Goal: Task Accomplishment & Management: Manage account settings

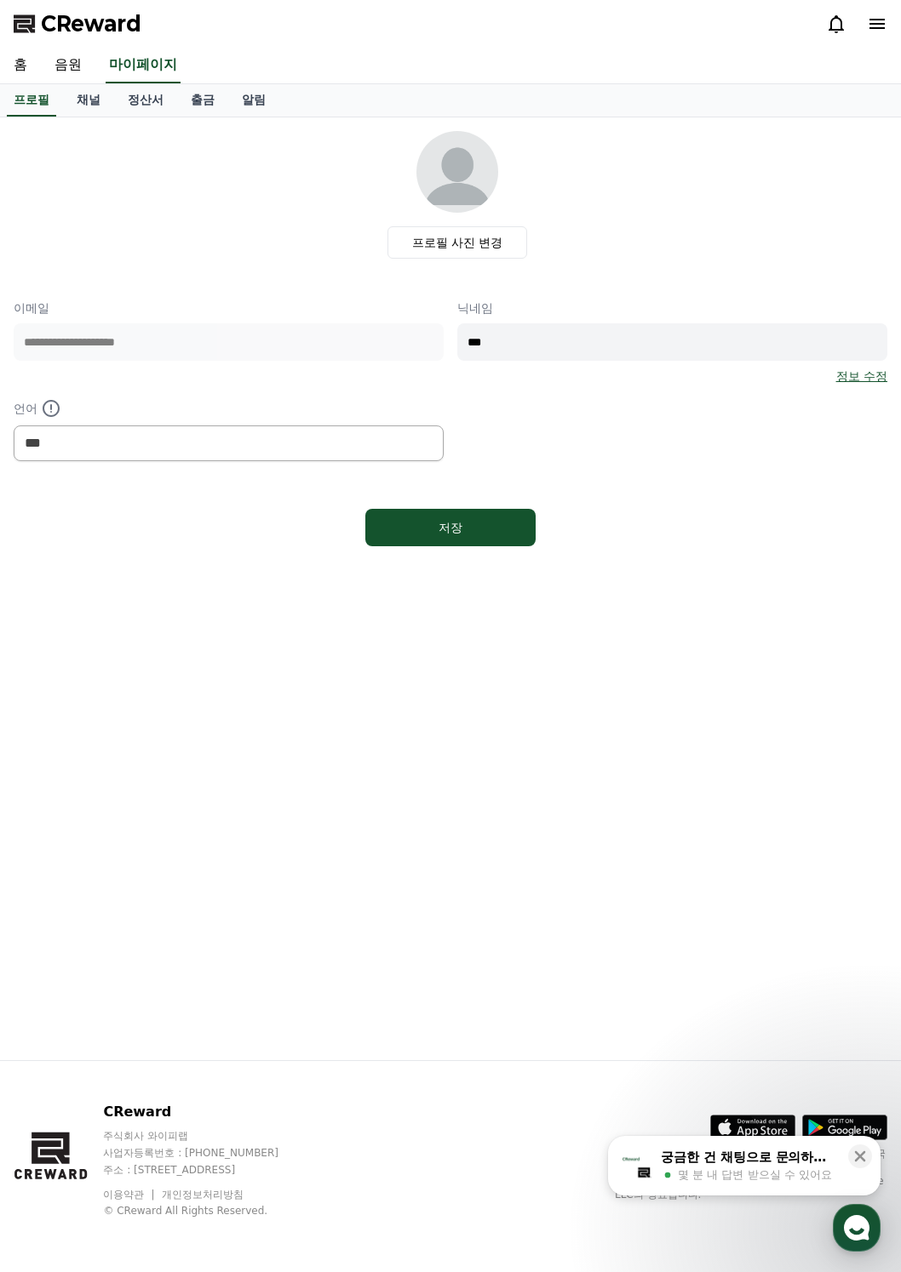
select select "**********"
click at [71, 71] on link "음원" at bounding box center [68, 66] width 54 height 36
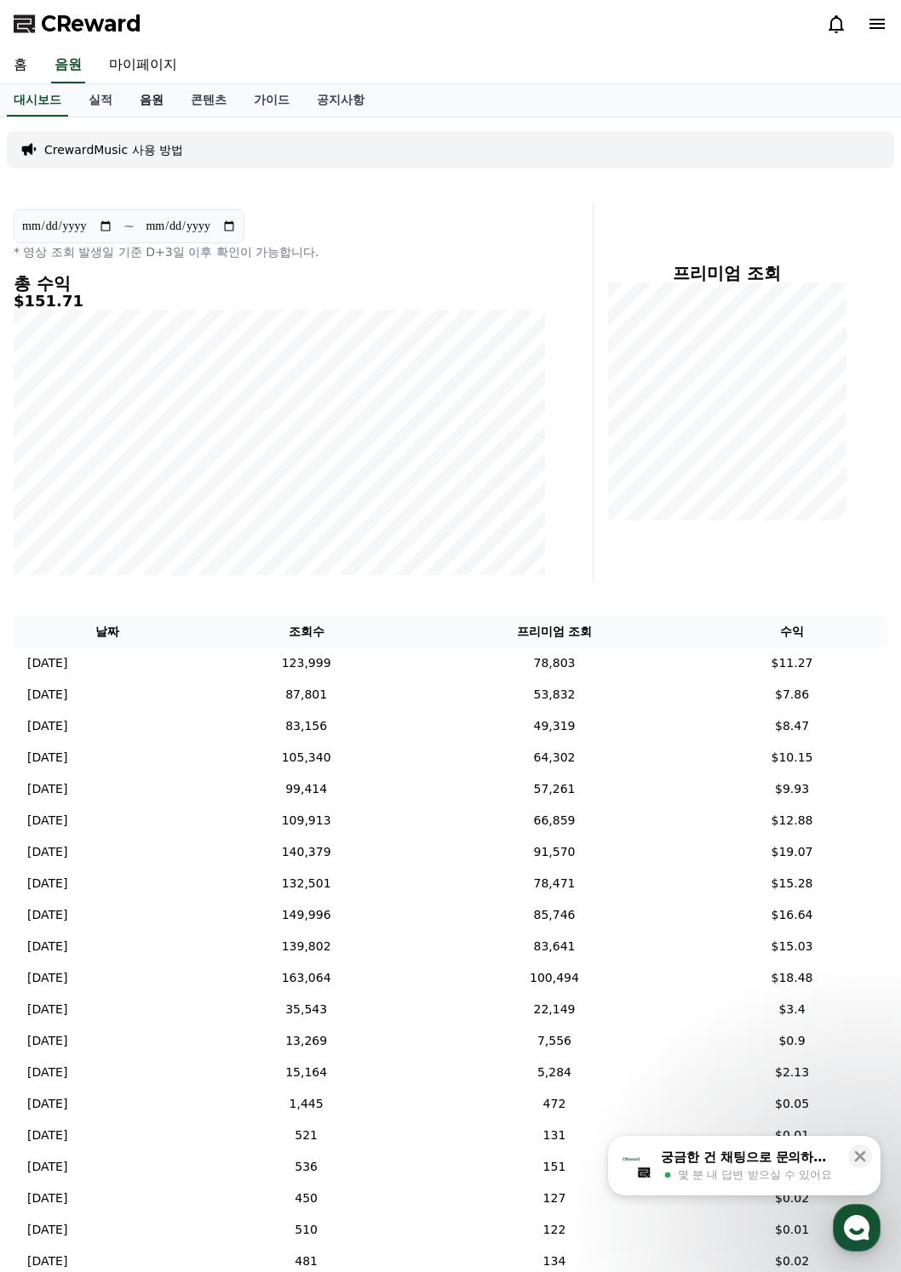
click at [140, 95] on link "음원" at bounding box center [151, 100] width 51 height 32
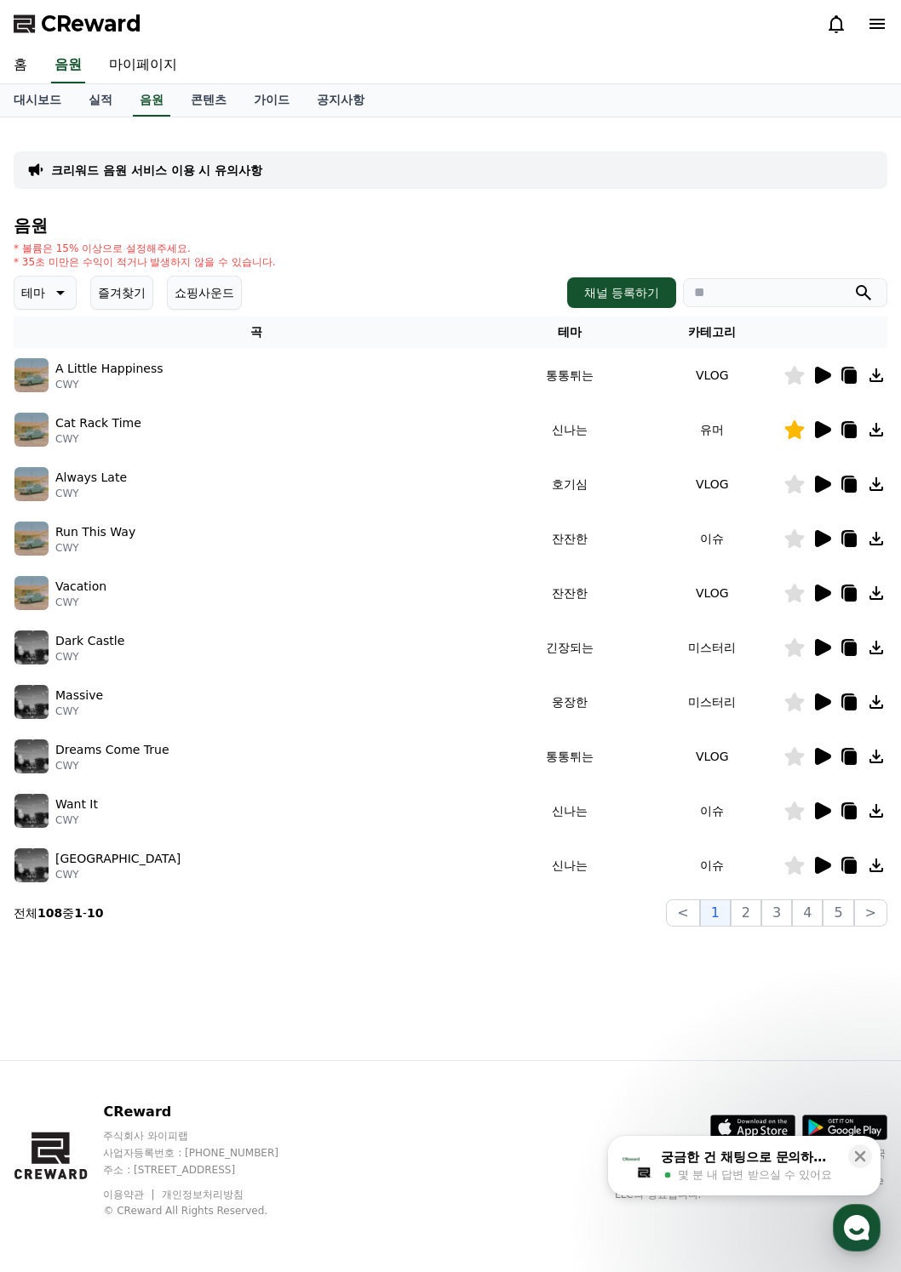
click at [127, 283] on button "즐겨찾기" at bounding box center [121, 293] width 63 height 34
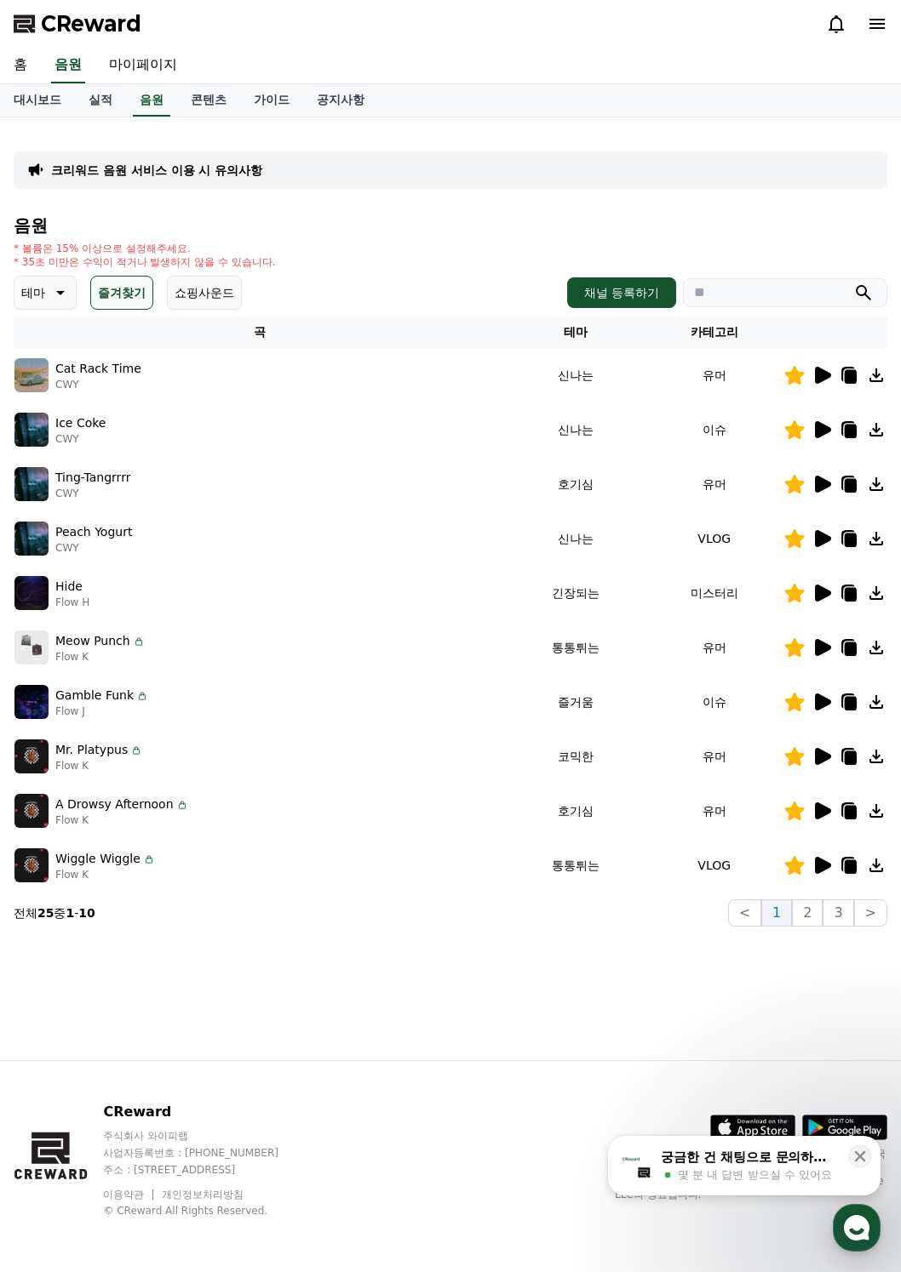
click at [821, 597] on icon at bounding box center [823, 593] width 16 height 17
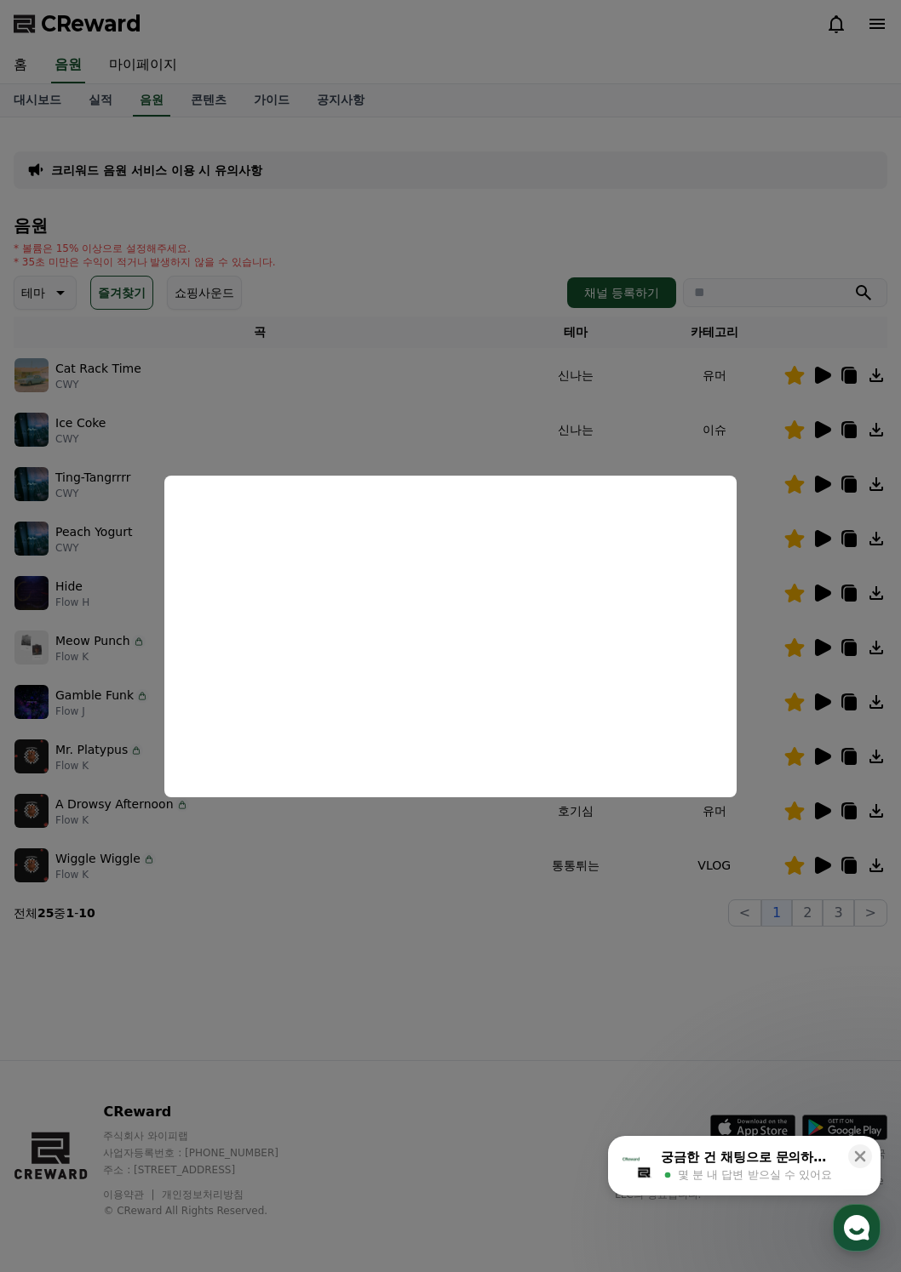
drag, startPoint x: 605, startPoint y: 450, endPoint x: 625, endPoint y: 449, distance: 19.6
click at [604, 450] on button "close modal" at bounding box center [450, 636] width 901 height 1272
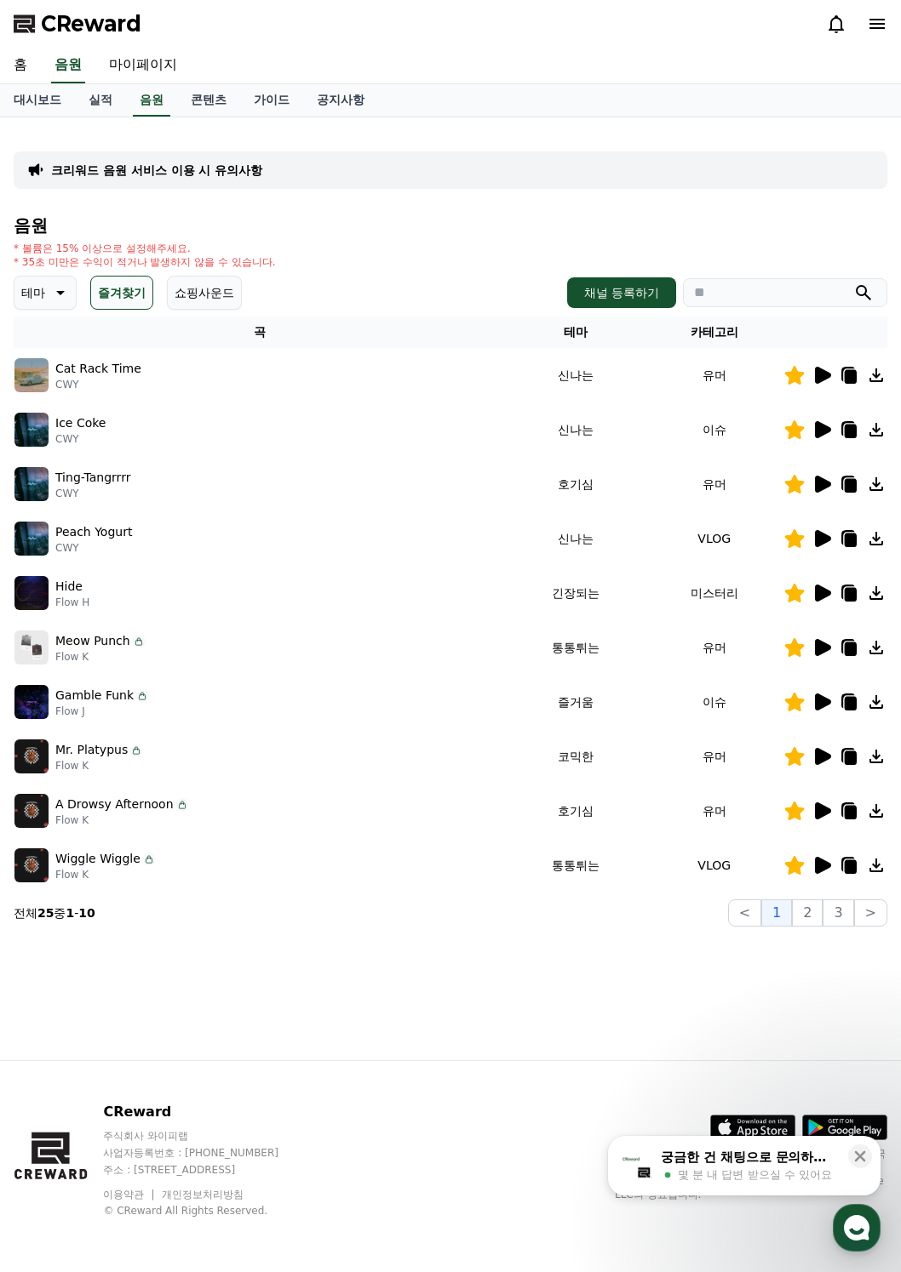
click at [821, 541] on icon at bounding box center [823, 538] width 16 height 17
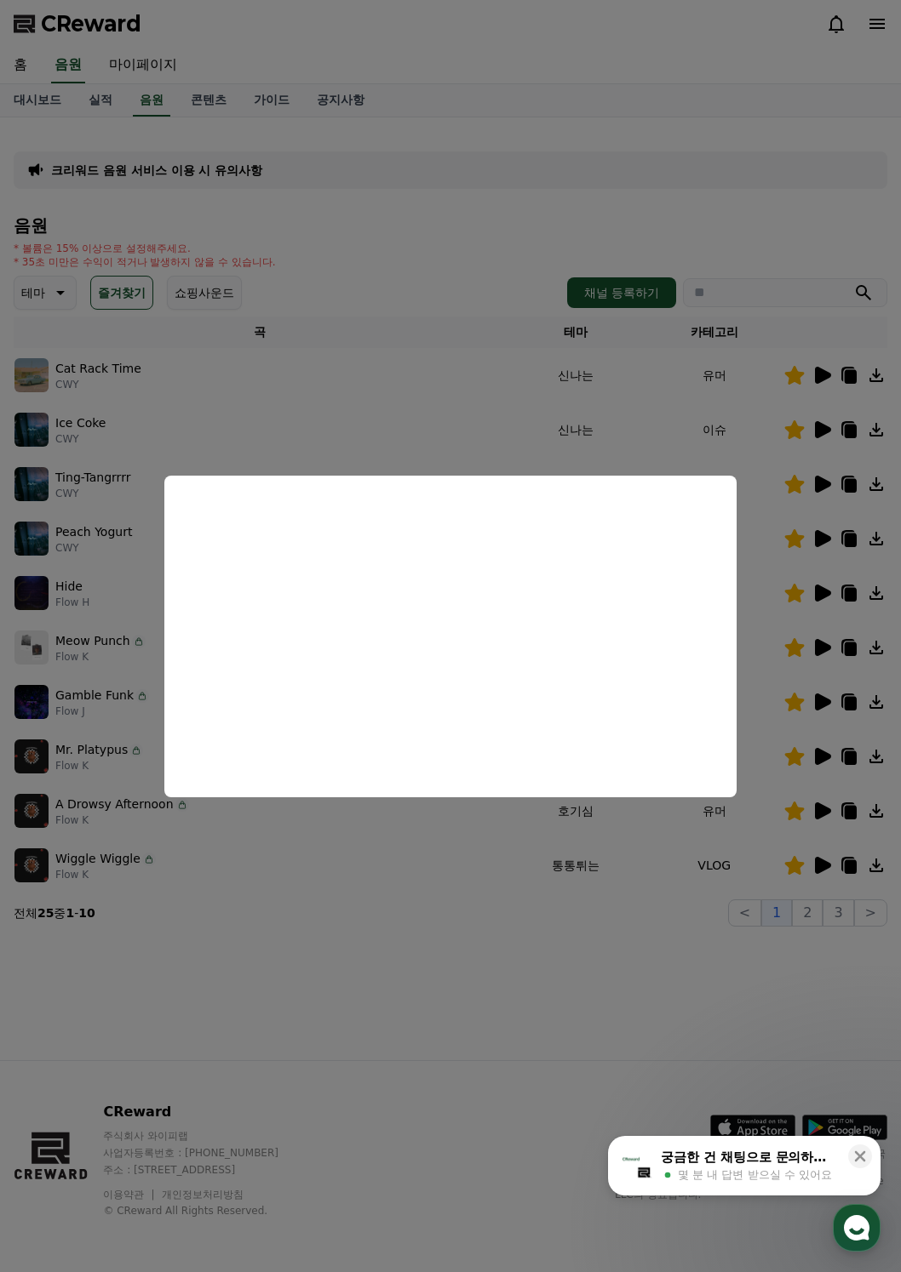
click at [821, 490] on button "close modal" at bounding box center [450, 636] width 901 height 1272
click at [821, 482] on icon at bounding box center [823, 484] width 16 height 17
click at [363, 858] on button "close modal" at bounding box center [450, 636] width 901 height 1272
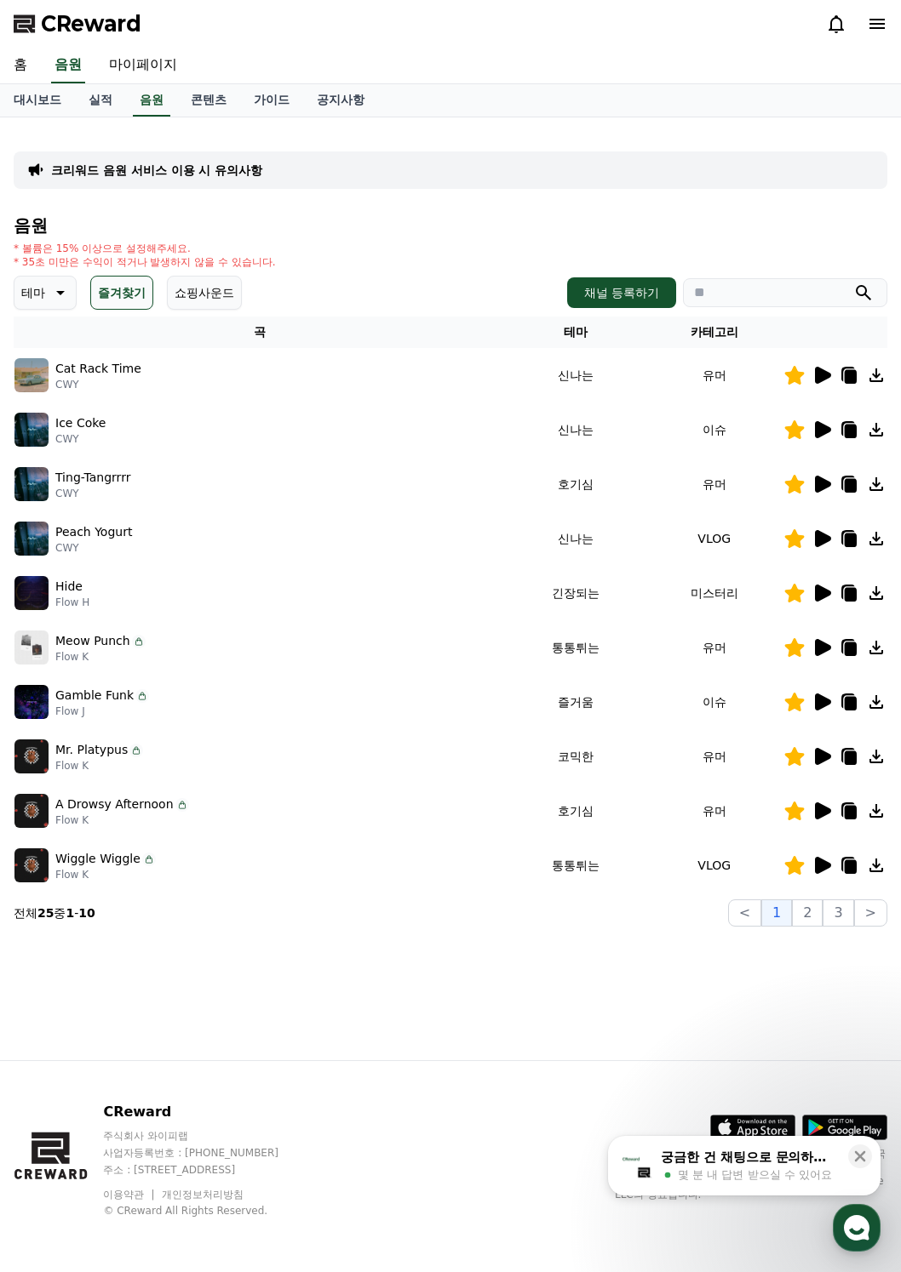
click at [326, 866] on div "Wiggle Wiggle Flow K" at bounding box center [259, 866] width 491 height 34
click at [826, 383] on icon at bounding box center [821, 375] width 20 height 20
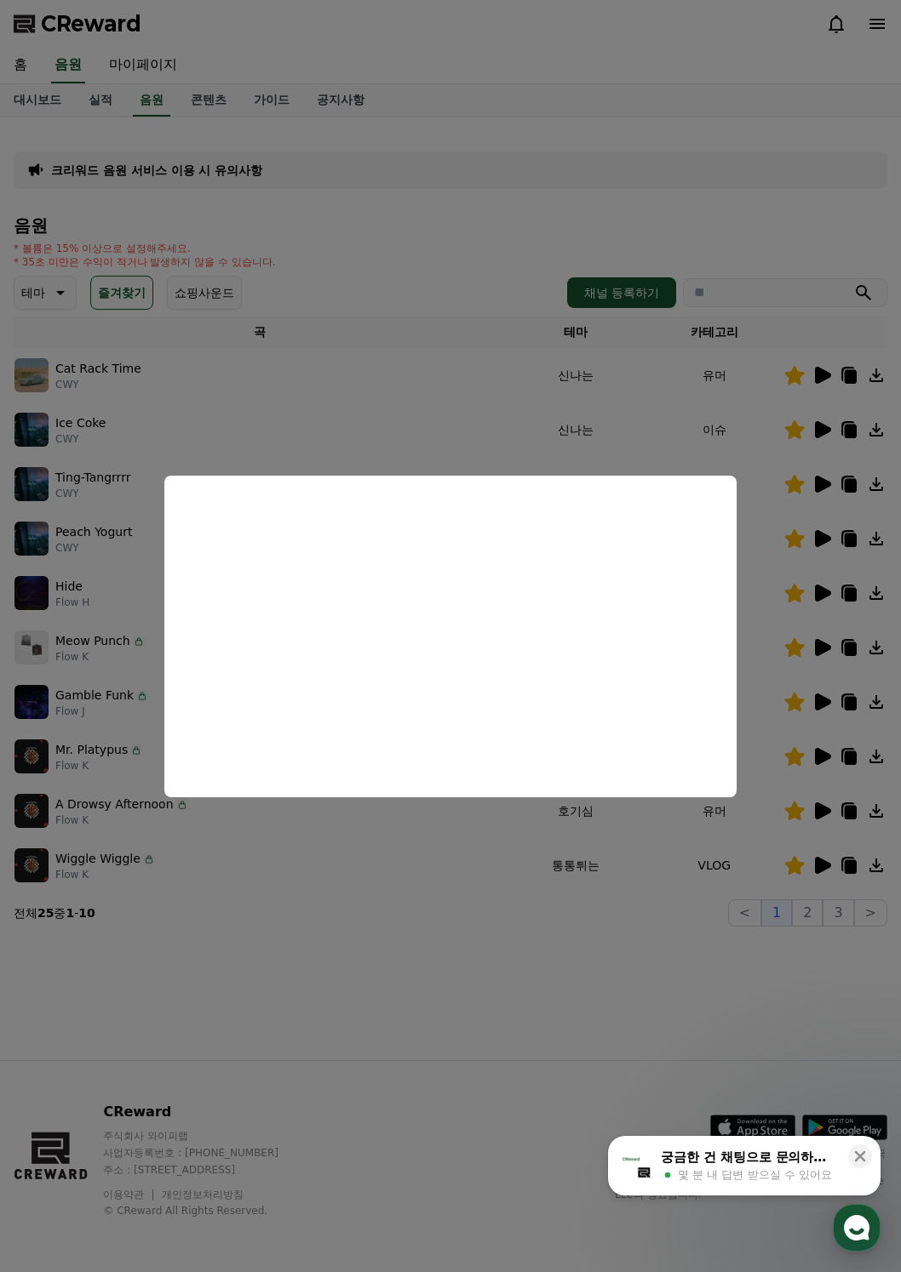
click at [821, 912] on button "close modal" at bounding box center [450, 636] width 901 height 1272
click at [806, 918] on button "2" at bounding box center [807, 913] width 31 height 27
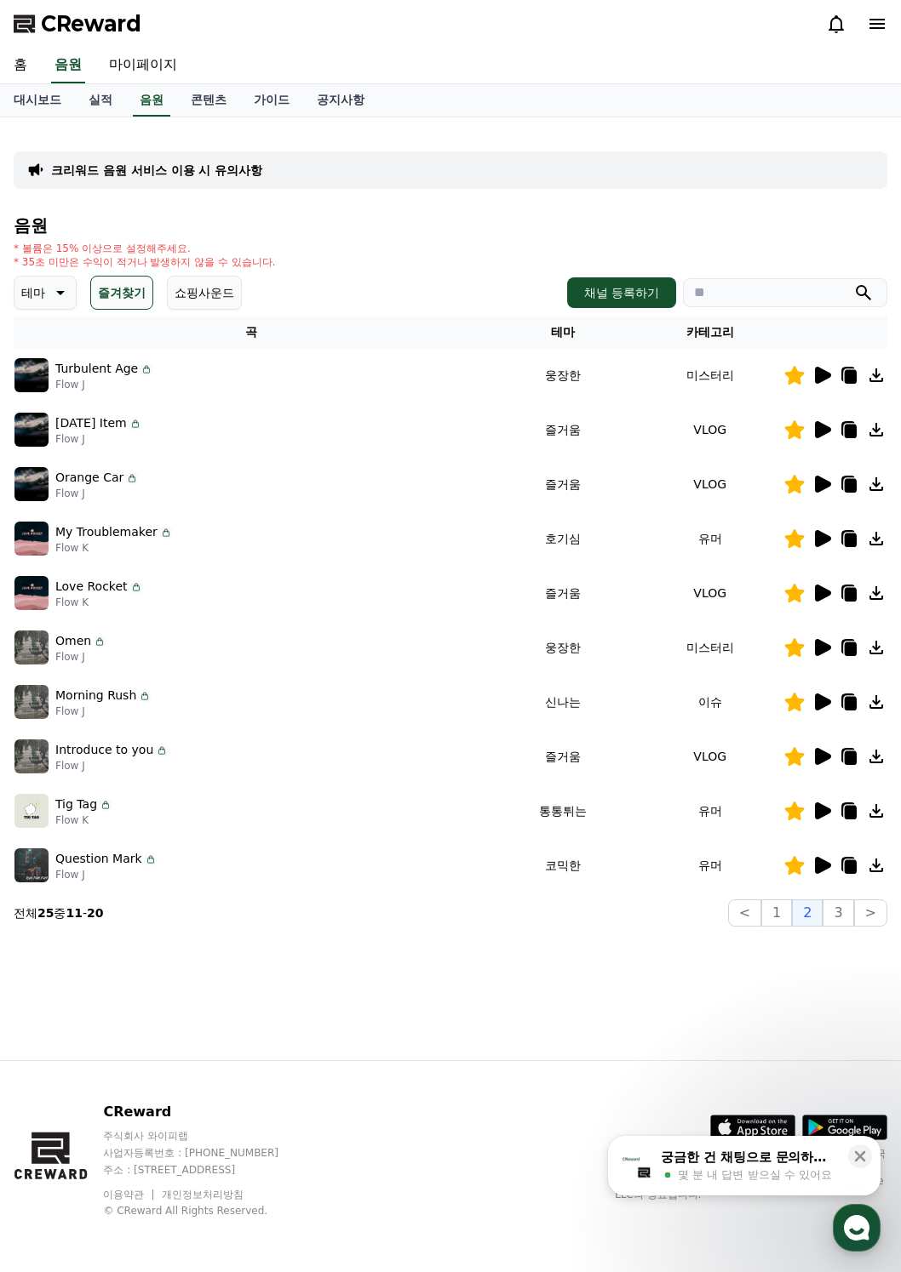
click at [822, 546] on icon at bounding box center [821, 539] width 20 height 20
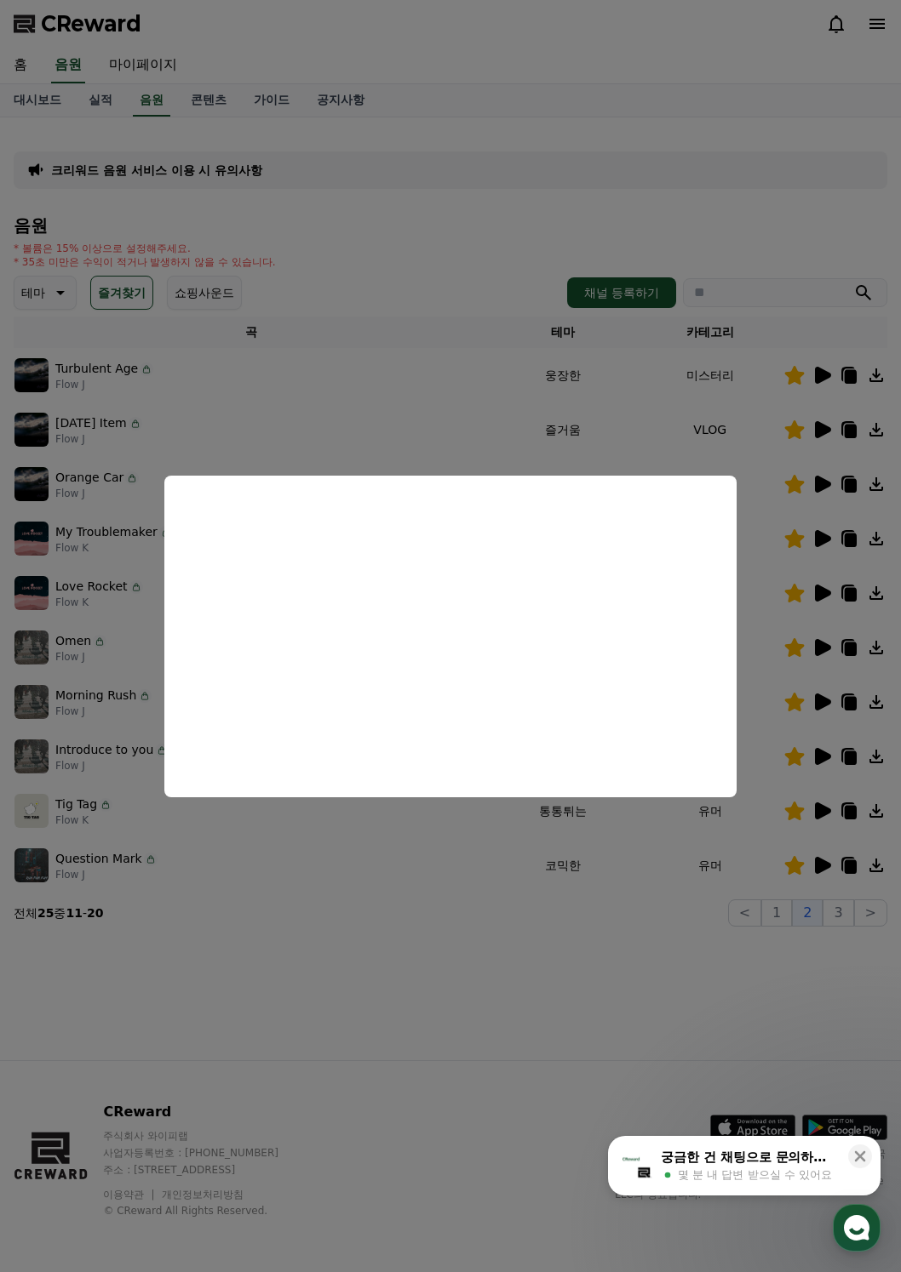
click at [614, 952] on button "close modal" at bounding box center [450, 636] width 901 height 1272
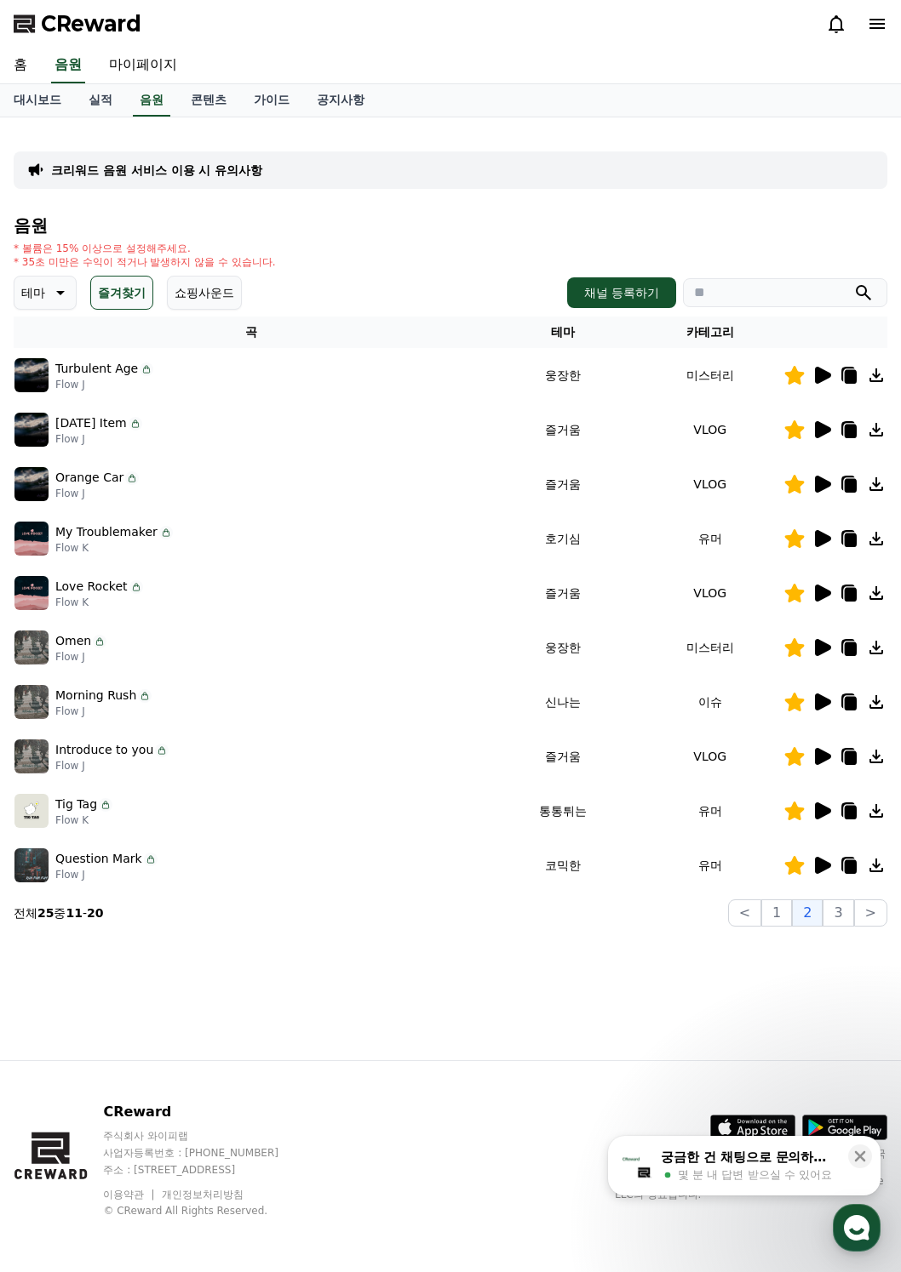
click at [619, 947] on div "크리워드 음원 서비스 이용 시 유의사항 음원 * 볼륨은 15% 이상으로 설정해주세요. * 35초 미만은 수익이 적거나 발생하지 않을 수 있습니…" at bounding box center [450, 588] width 901 height 943
click at [832, 905] on button "3" at bounding box center [837, 913] width 31 height 27
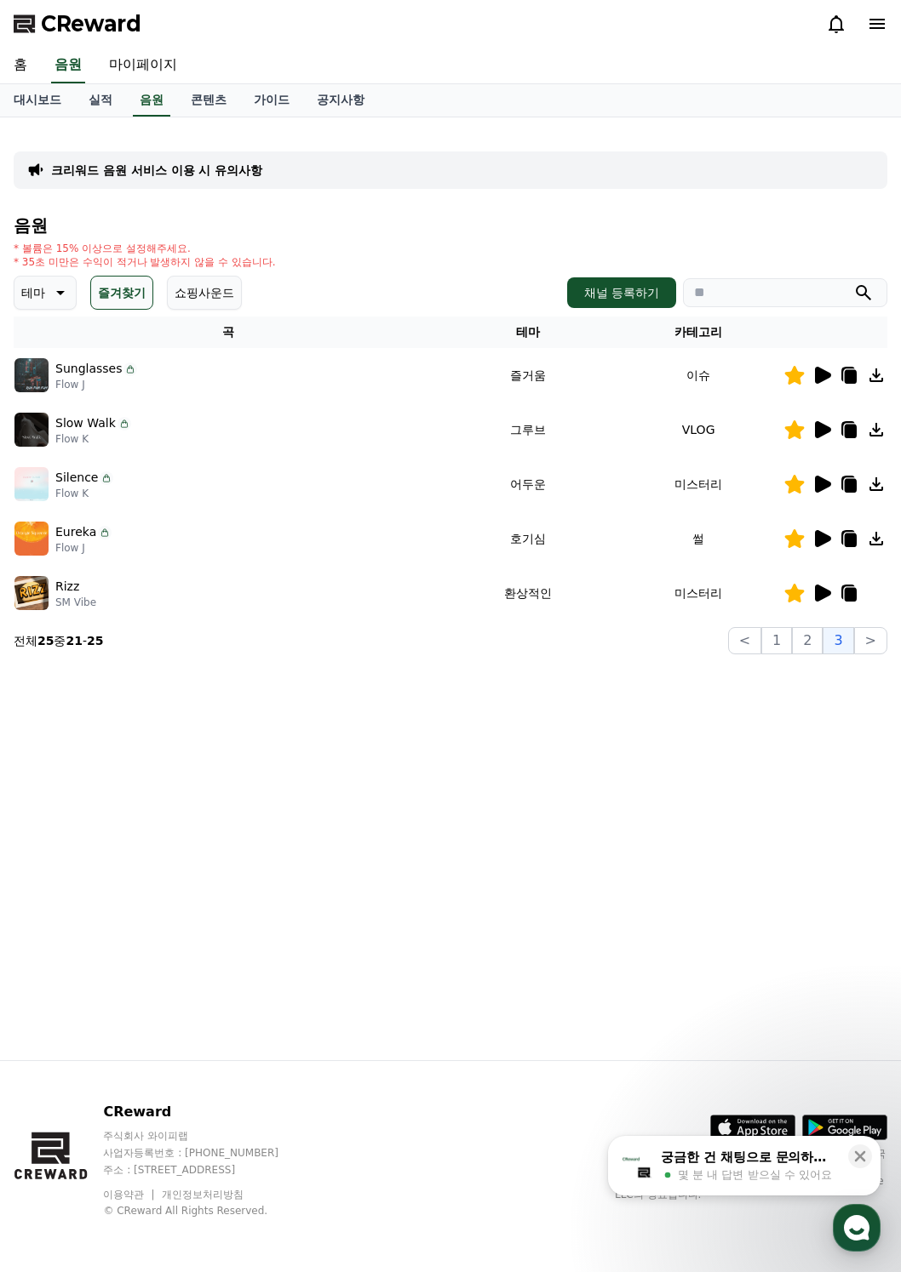
click at [825, 538] on icon at bounding box center [823, 538] width 16 height 17
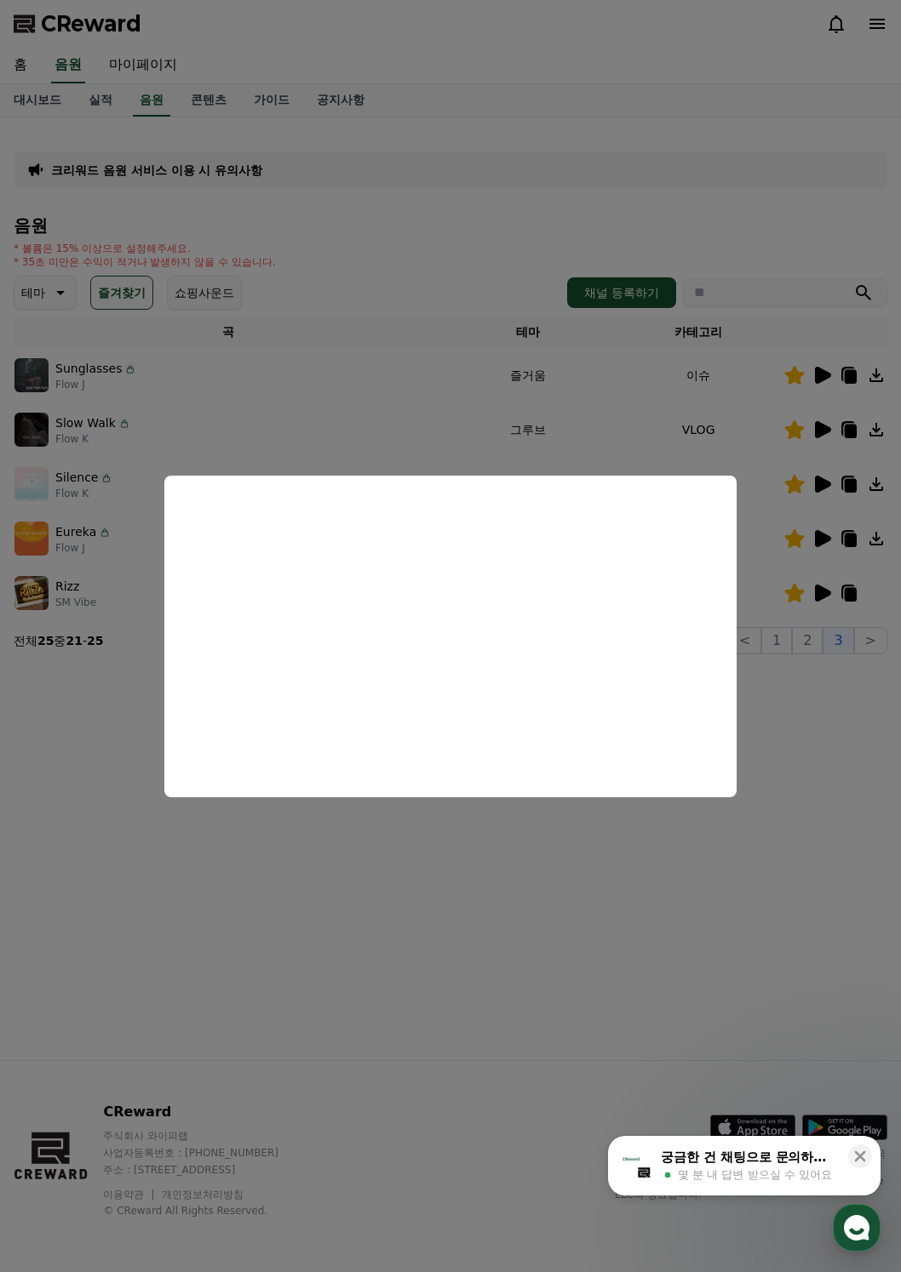
click at [837, 523] on button "close modal" at bounding box center [450, 636] width 901 height 1272
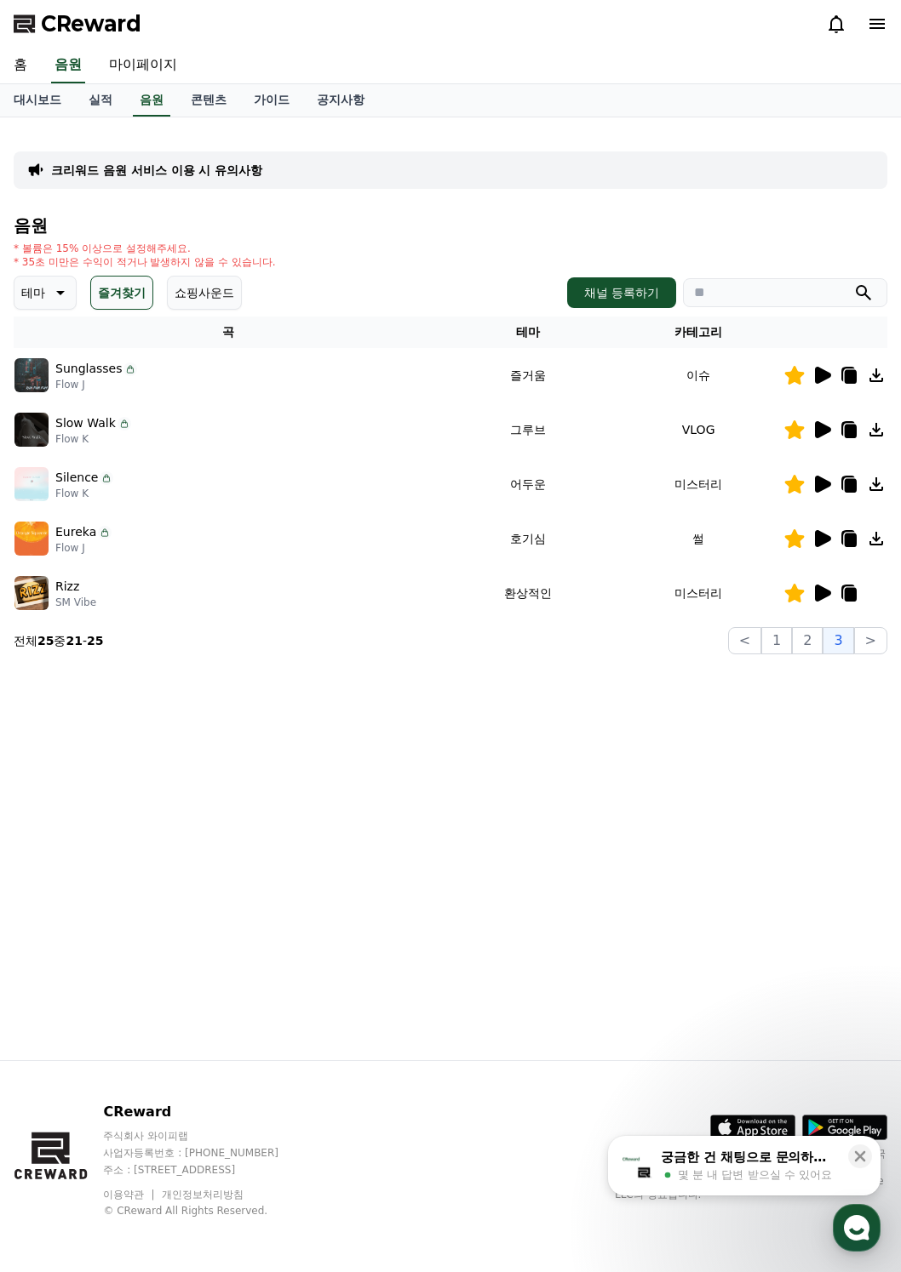
click at [848, 542] on icon at bounding box center [850, 541] width 12 height 14
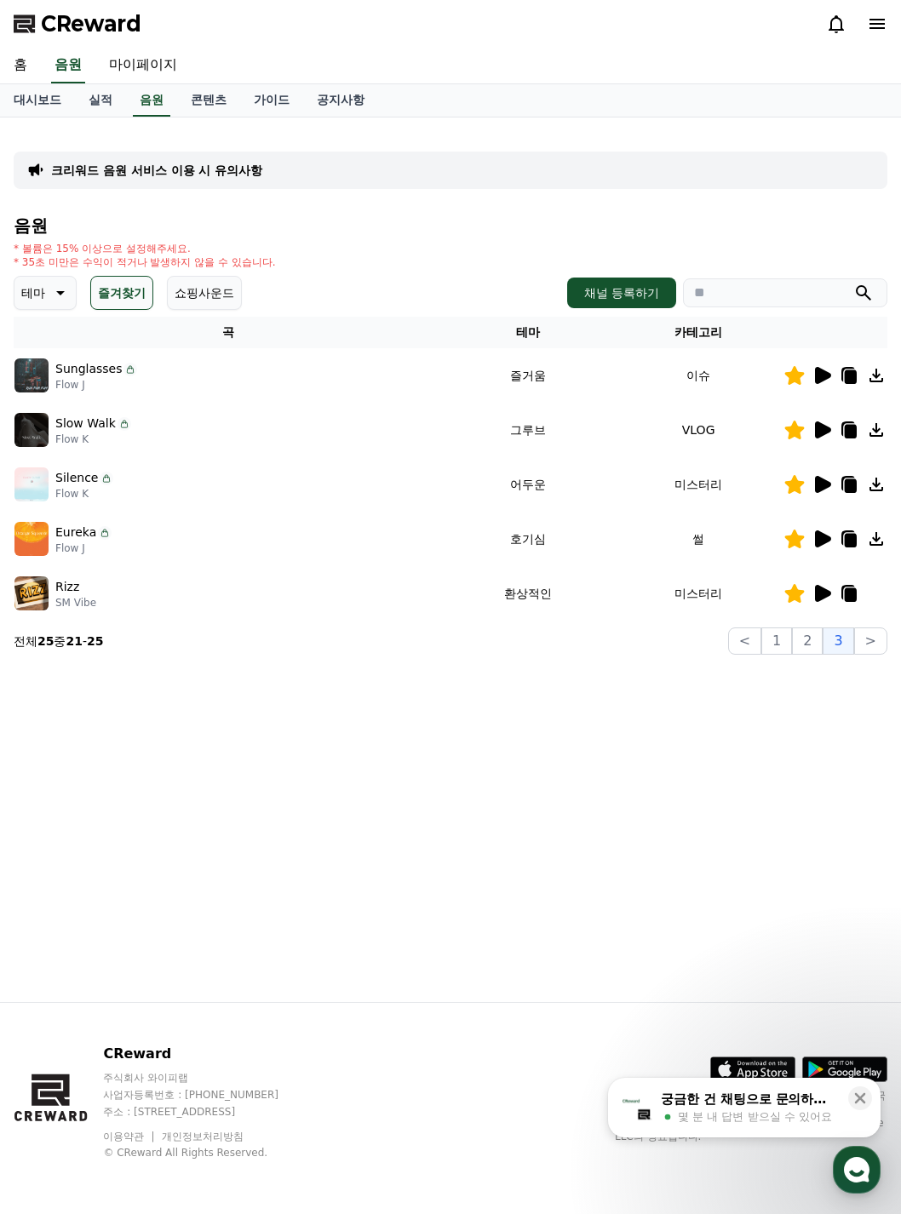
click at [377, 765] on div "크리워드 음원 서비스 이용 시 유의사항 음원 * 볼륨은 15% 이상으로 설정해주세요. * 35초 미만은 수익이 적거나 발생하지 않을 수 있습니…" at bounding box center [450, 559] width 901 height 884
click at [815, 543] on icon at bounding box center [823, 538] width 16 height 17
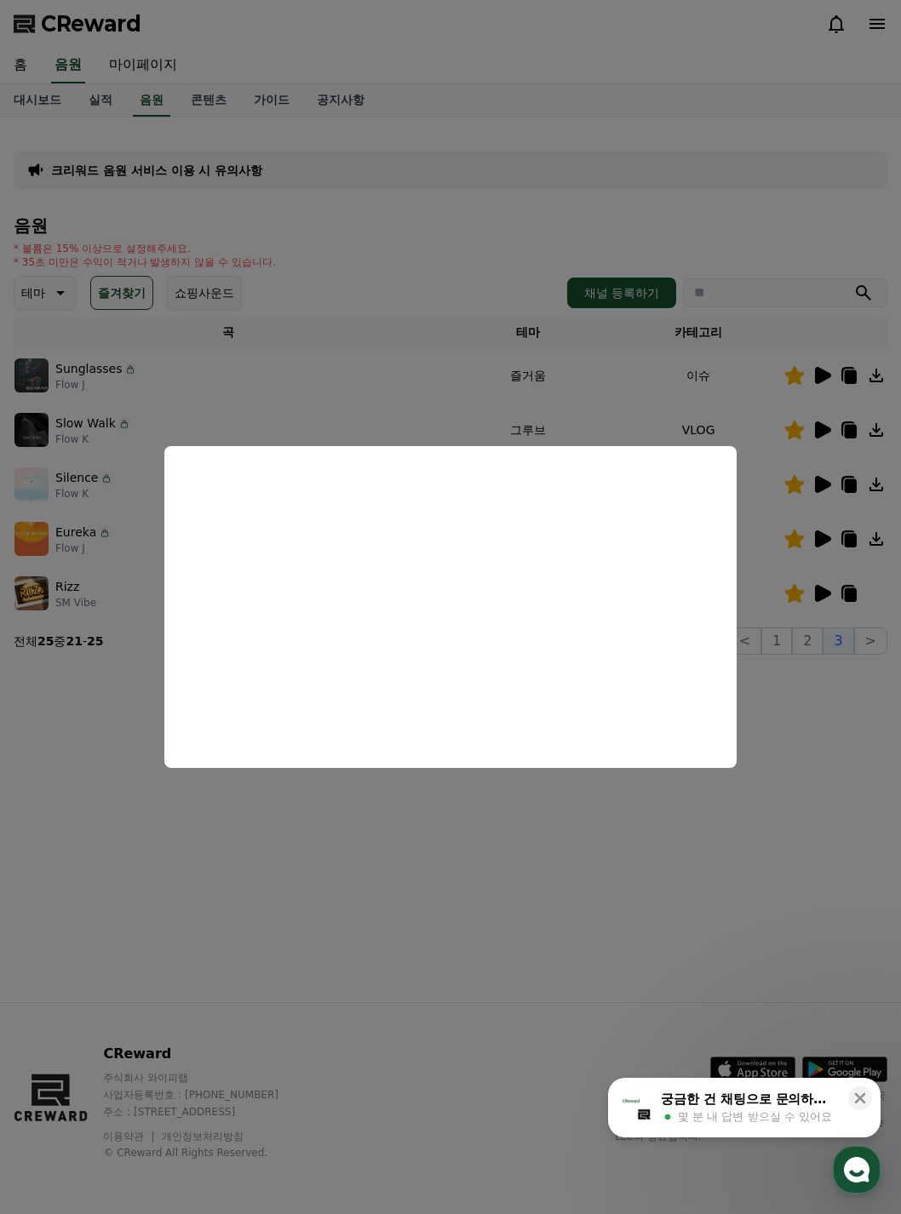
click at [553, 233] on button "close modal" at bounding box center [450, 607] width 901 height 1214
